Goal: Task Accomplishment & Management: Use online tool/utility

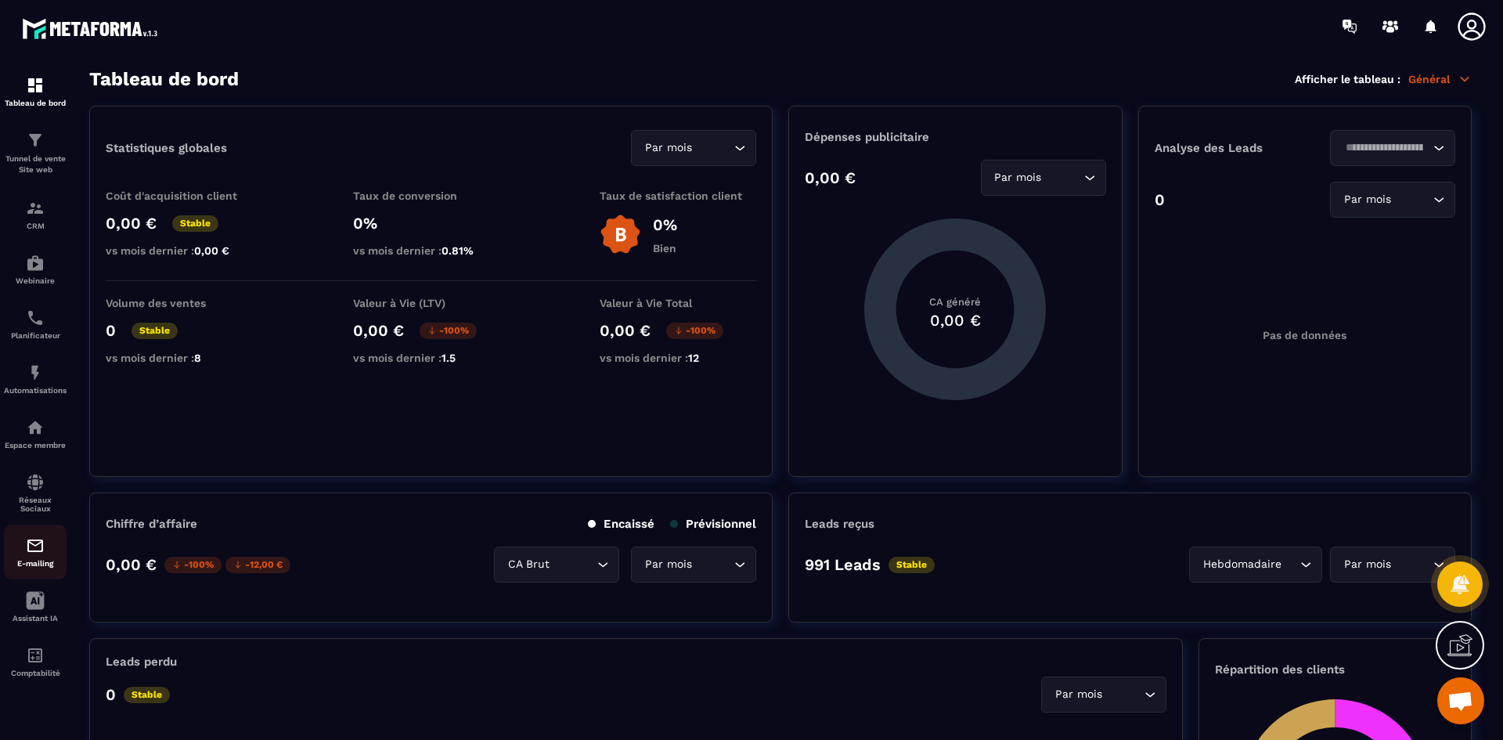
click at [35, 560] on p "E-mailing" at bounding box center [35, 563] width 63 height 9
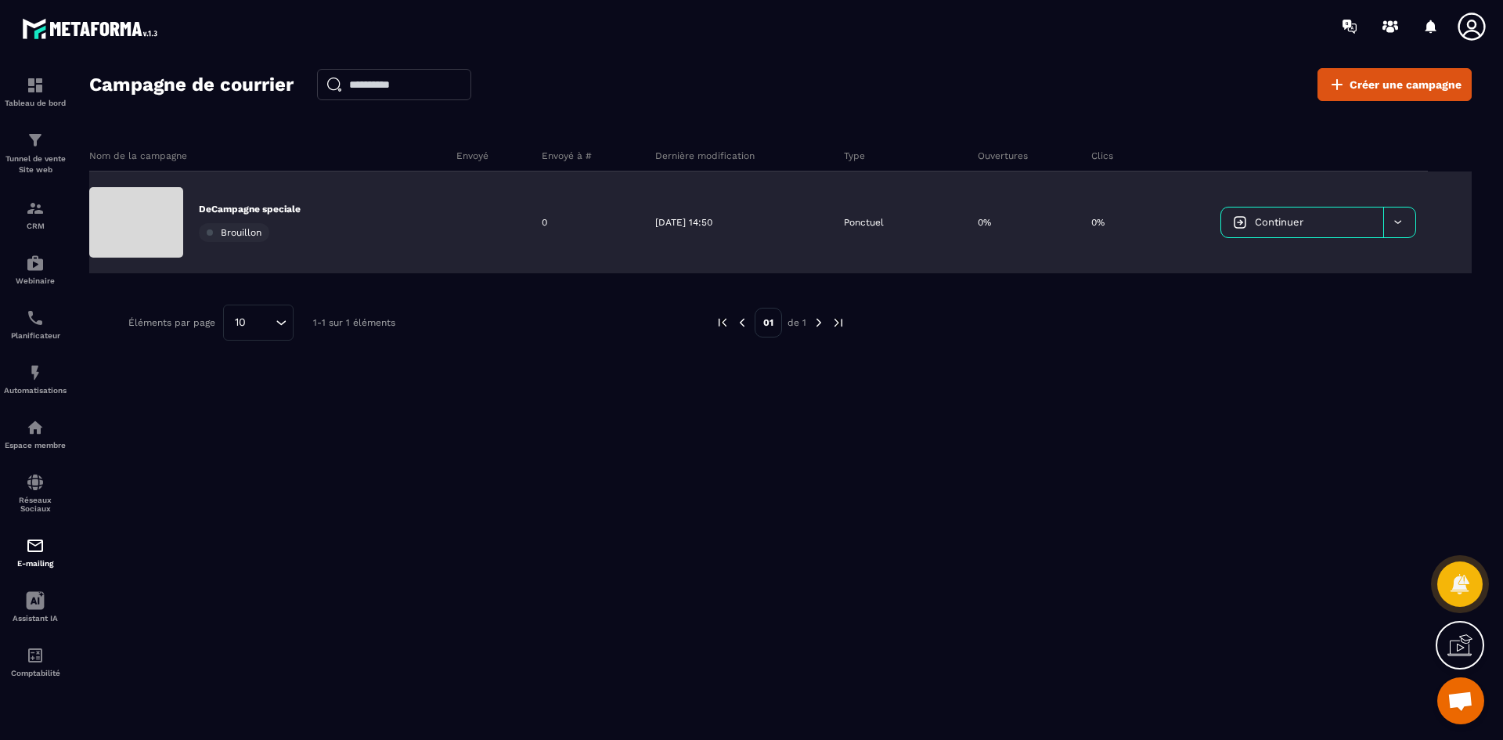
click at [256, 214] on p "DeCampagne speciale" at bounding box center [250, 209] width 102 height 13
